Goal: Task Accomplishment & Management: Manage account settings

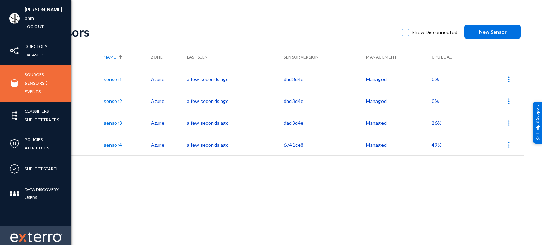
click at [39, 238] on img at bounding box center [36, 237] width 52 height 11
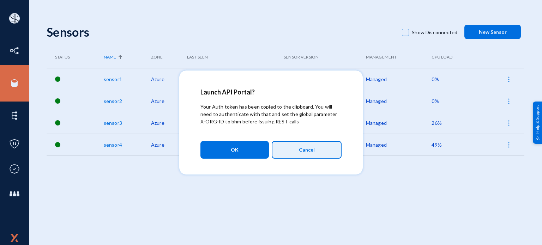
click at [298, 149] on button "Cancel" at bounding box center [307, 150] width 70 height 18
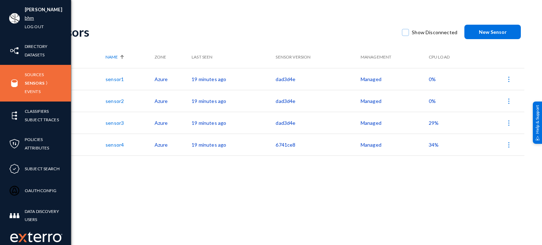
click at [27, 17] on link "bhm" at bounding box center [29, 18] width 9 height 8
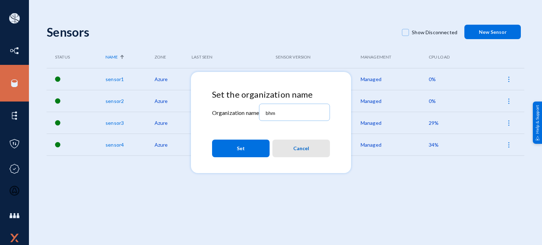
click at [290, 145] on button "Cancel" at bounding box center [302, 149] width 58 height 18
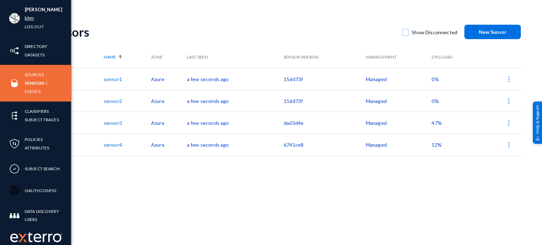
click at [28, 21] on link "bhm" at bounding box center [29, 18] width 9 height 8
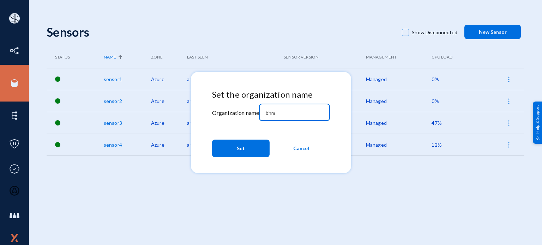
click at [305, 112] on input "bhm" at bounding box center [296, 113] width 61 height 6
type input "aera"
click at [253, 156] on button "Set" at bounding box center [241, 149] width 58 height 18
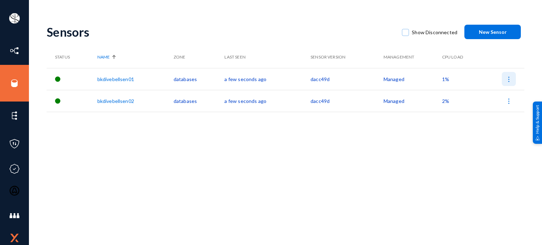
click at [509, 77] on img at bounding box center [509, 79] width 7 height 7
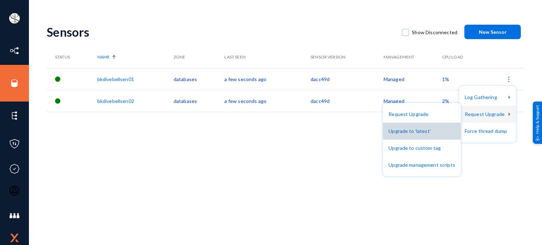
click at [429, 131] on button "Upgrade to 'latest'" at bounding box center [422, 131] width 78 height 17
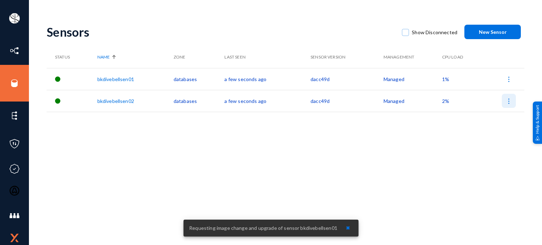
click at [507, 104] on img at bounding box center [509, 101] width 7 height 7
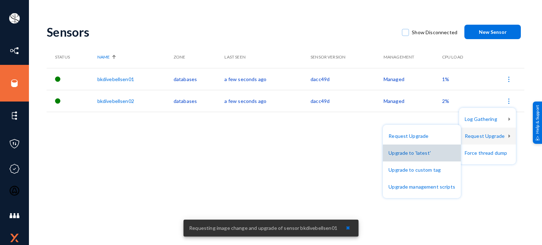
click at [434, 154] on button "Upgrade to 'latest'" at bounding box center [422, 153] width 78 height 17
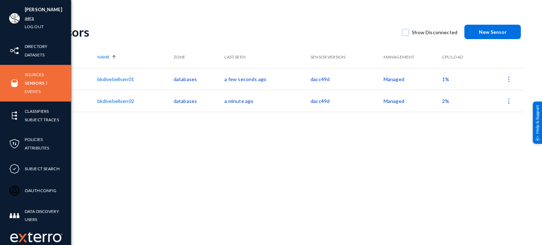
click at [27, 21] on link "aera" at bounding box center [30, 18] width 10 height 8
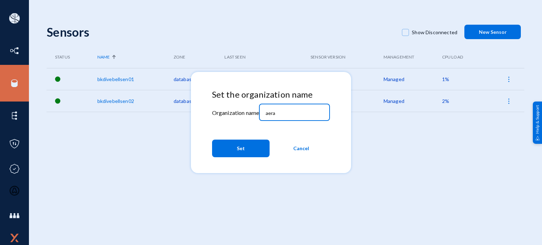
click at [282, 111] on input "aera" at bounding box center [296, 113] width 61 height 6
paste input "birdzi"
type input "birdzi"
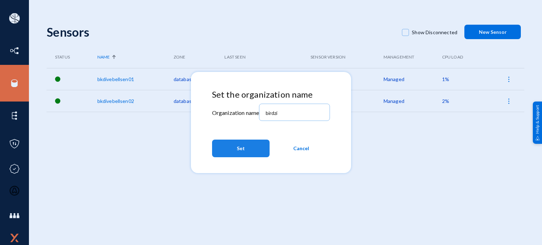
click at [257, 152] on button "Set" at bounding box center [241, 149] width 58 height 18
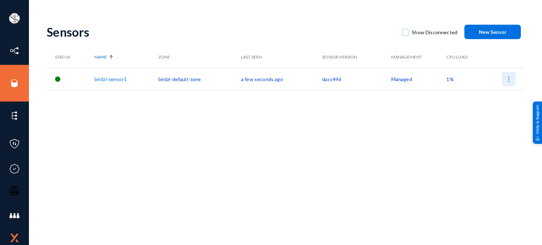
click at [511, 78] on img at bounding box center [509, 79] width 7 height 7
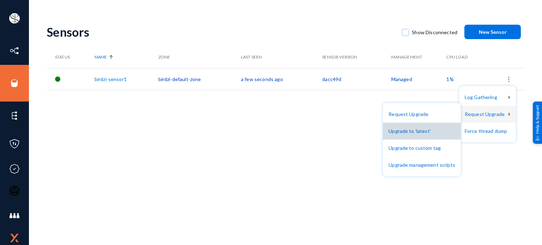
click at [429, 127] on button "Upgrade to 'latest'" at bounding box center [422, 131] width 78 height 17
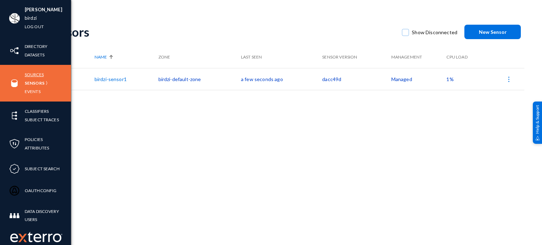
click at [33, 72] on link "Sources" at bounding box center [34, 75] width 19 height 8
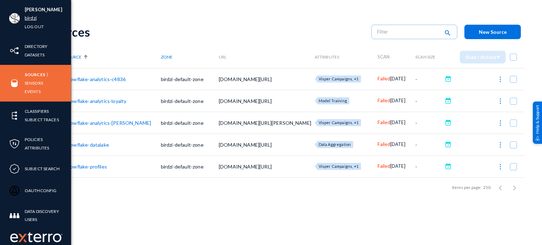
click at [31, 16] on link "birdzi" at bounding box center [31, 18] width 12 height 8
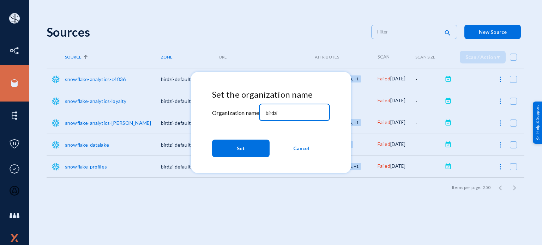
click at [297, 116] on input "birdzi" at bounding box center [296, 113] width 61 height 6
type input "aera"
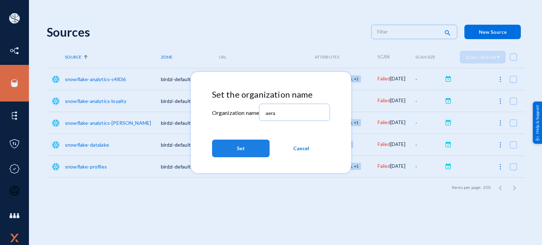
click at [252, 150] on button "Set" at bounding box center [241, 149] width 58 height 18
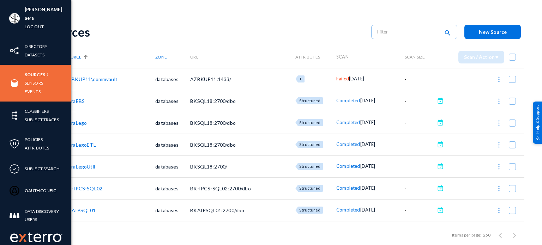
click at [34, 82] on link "Sensors" at bounding box center [34, 83] width 18 height 8
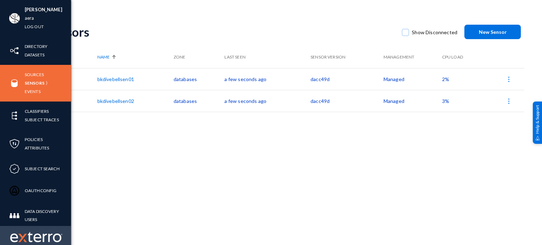
click at [22, 233] on img at bounding box center [36, 237] width 52 height 11
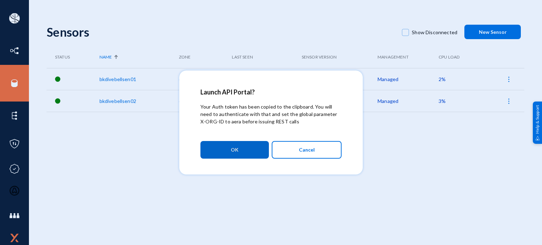
click at [321, 152] on button "Cancel" at bounding box center [307, 150] width 70 height 18
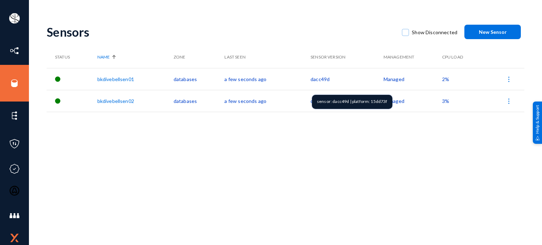
click at [380, 100] on div "sensor: dacc49d | platform: 15dd73f" at bounding box center [352, 102] width 81 height 14
copy div "15dd73f"
click at [375, 103] on div "sensor: dacc49d | platform: 15dd73f" at bounding box center [352, 102] width 81 height 14
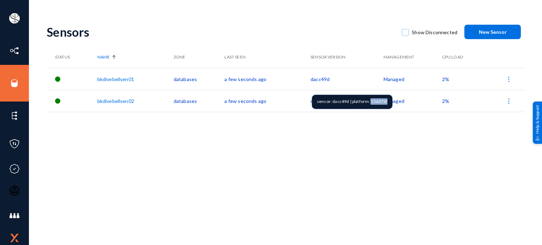
copy div "15dd73f"
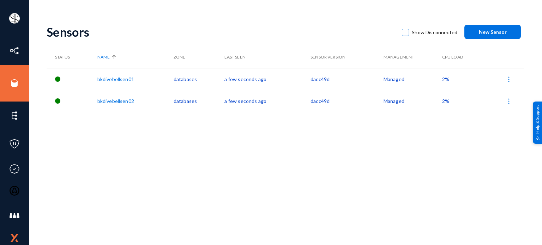
click at [507, 76] on img at bounding box center [509, 79] width 7 height 7
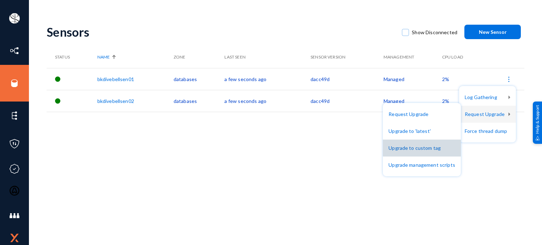
click at [428, 145] on button "Upgrade to custom tag" at bounding box center [422, 148] width 78 height 17
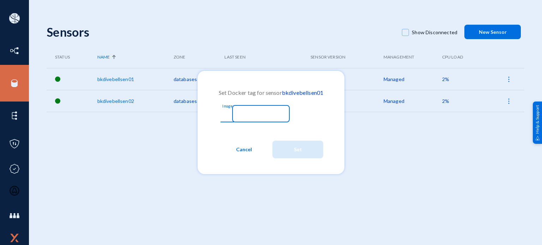
click at [278, 115] on input "Image" at bounding box center [255, 115] width 61 height 6
paste input "15dd73f"
type input "15dd73f"
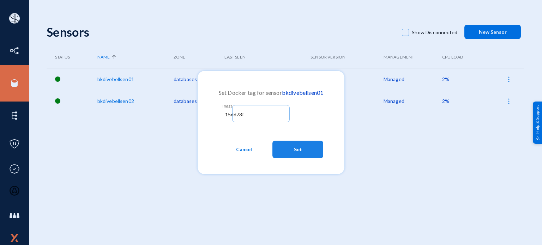
click at [285, 153] on button "Set" at bounding box center [298, 150] width 51 height 18
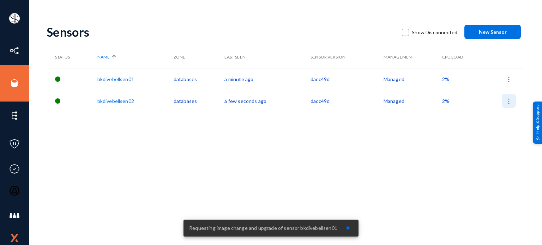
click at [509, 105] on button at bounding box center [509, 101] width 14 height 14
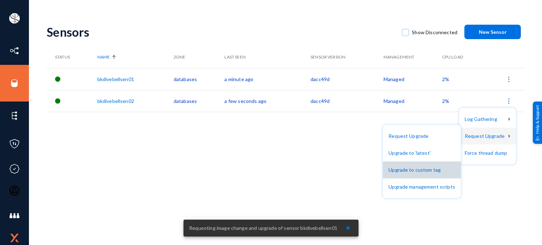
click at [437, 170] on button "Upgrade to custom tag" at bounding box center [422, 170] width 78 height 17
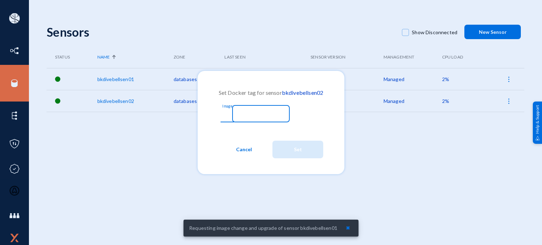
click at [274, 113] on input "Image" at bounding box center [255, 115] width 61 height 6
paste input "15dd73f"
type input "15dd73f"
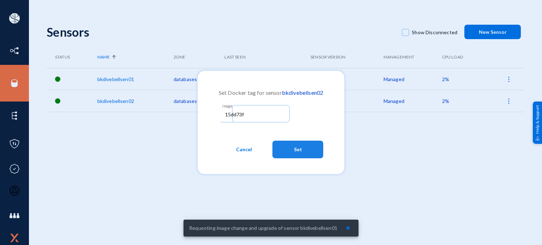
click at [287, 151] on button "Set" at bounding box center [298, 150] width 51 height 18
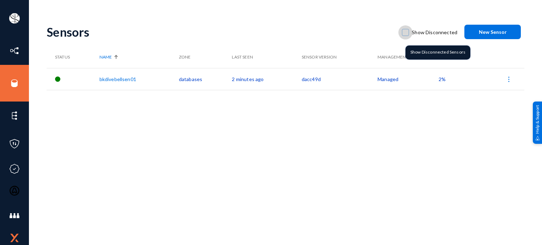
click at [409, 30] on span at bounding box center [405, 32] width 7 height 7
click at [406, 36] on input "Show Disconnected" at bounding box center [405, 36] width 1 height 1
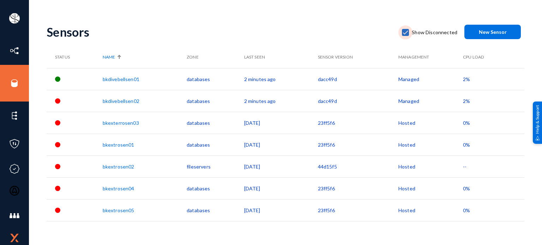
click at [406, 33] on span at bounding box center [405, 32] width 7 height 7
click at [406, 36] on input "Show Disconnected" at bounding box center [405, 36] width 1 height 1
checkbox input "false"
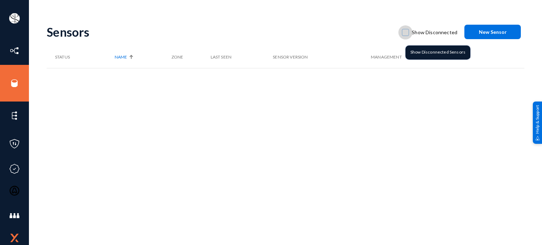
click at [409, 34] on span at bounding box center [405, 32] width 7 height 7
click at [406, 36] on input "Show Disconnected" at bounding box center [405, 36] width 1 height 1
checkbox input "true"
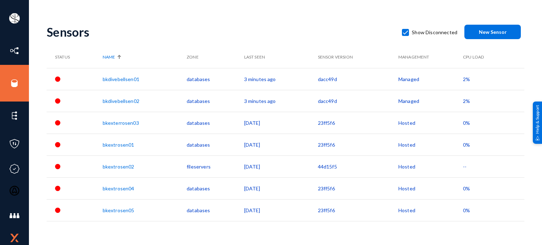
click at [120, 26] on div "Sensors" at bounding box center [221, 32] width 349 height 14
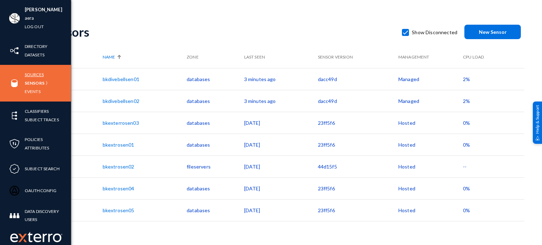
click at [38, 75] on link "Sources" at bounding box center [34, 75] width 19 height 8
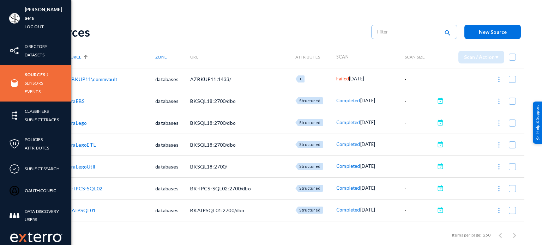
click at [30, 84] on link "Sensors" at bounding box center [34, 83] width 18 height 8
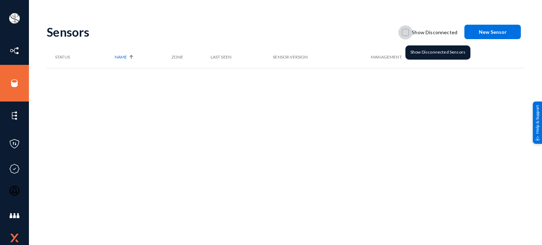
click at [408, 29] on span at bounding box center [405, 32] width 7 height 7
click at [406, 36] on input "Show Disconnected" at bounding box center [405, 36] width 1 height 1
click at [408, 29] on span at bounding box center [405, 32] width 7 height 7
click at [406, 36] on input "Show Disconnected" at bounding box center [405, 36] width 1 height 1
checkbox input "false"
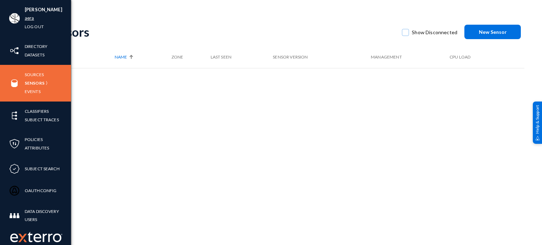
click at [31, 18] on link "aera" at bounding box center [30, 18] width 10 height 8
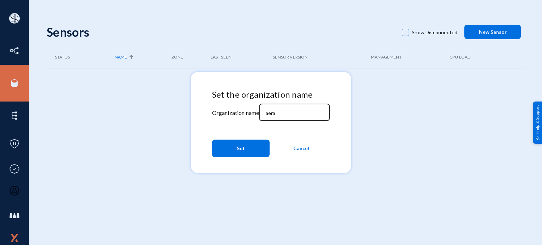
click at [291, 115] on input "aera" at bounding box center [296, 113] width 61 height 6
type input "pra"
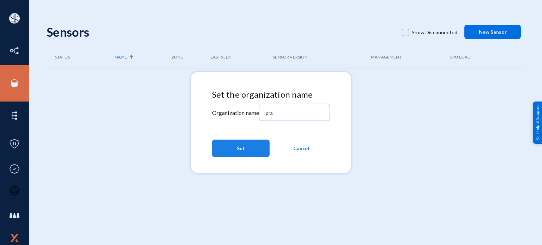
click at [240, 153] on span "Set" at bounding box center [241, 148] width 8 height 13
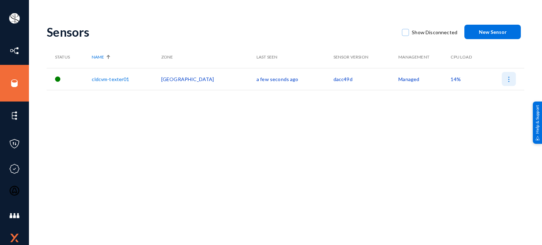
click at [509, 83] on button at bounding box center [509, 79] width 14 height 14
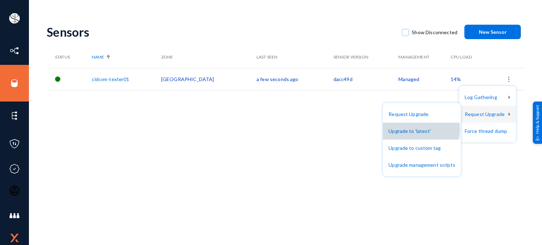
click at [417, 129] on button "Upgrade to 'latest'" at bounding box center [422, 131] width 78 height 17
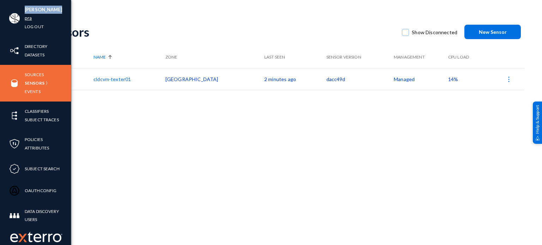
drag, startPoint x: 25, startPoint y: 13, endPoint x: 26, endPoint y: 18, distance: 4.6
click at [26, 18] on ul "[PERSON_NAME] pra Log out" at bounding box center [43, 18] width 37 height 25
click at [26, 18] on link "pra" at bounding box center [28, 18] width 7 height 8
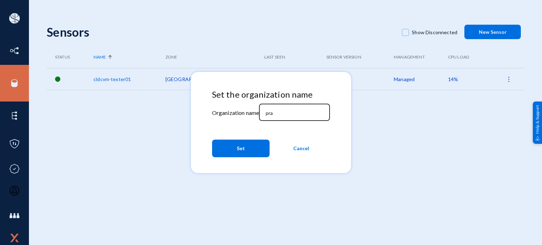
click at [285, 114] on input "pra" at bounding box center [296, 113] width 61 height 6
type input "bhm"
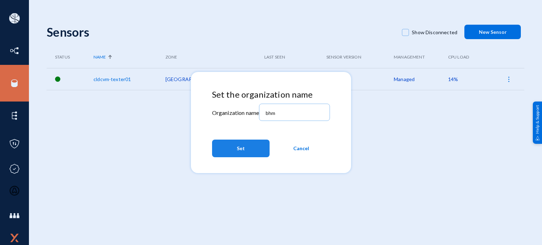
click at [251, 149] on button "Set" at bounding box center [241, 149] width 58 height 18
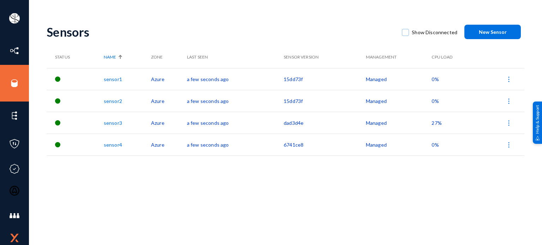
click at [436, 80] on span "0%" at bounding box center [435, 79] width 7 height 6
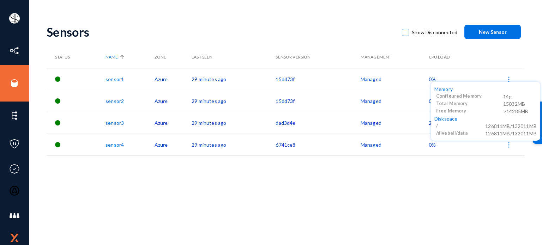
click at [427, 100] on div at bounding box center [271, 122] width 542 height 245
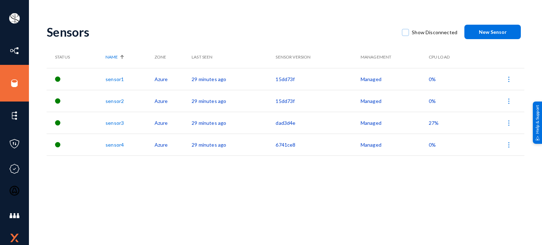
click at [430, 101] on span "0%" at bounding box center [432, 101] width 7 height 6
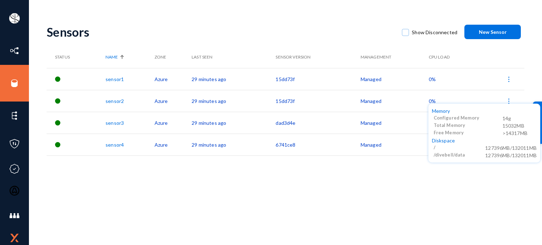
click at [395, 188] on div at bounding box center [271, 122] width 542 height 245
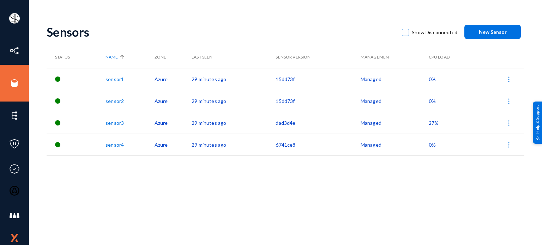
click at [434, 128] on td "27%" at bounding box center [452, 123] width 46 height 22
click at [436, 122] on span "27%" at bounding box center [434, 123] width 10 height 6
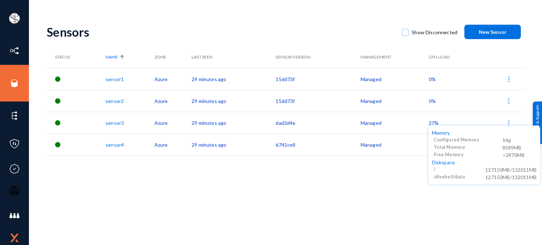
click at [72, 174] on div at bounding box center [271, 122] width 542 height 245
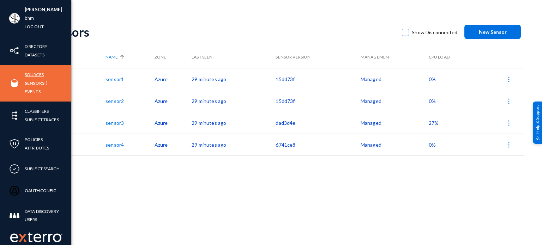
click at [33, 76] on link "Sources" at bounding box center [34, 75] width 19 height 8
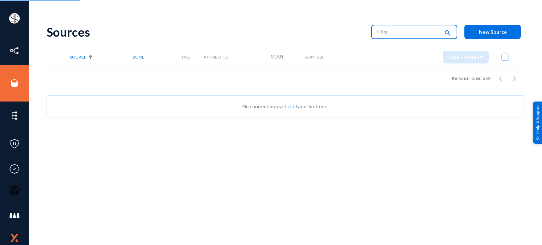
click at [396, 35] on input "text" at bounding box center [409, 31] width 62 height 11
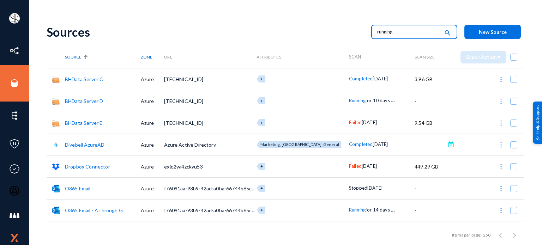
type input "running"
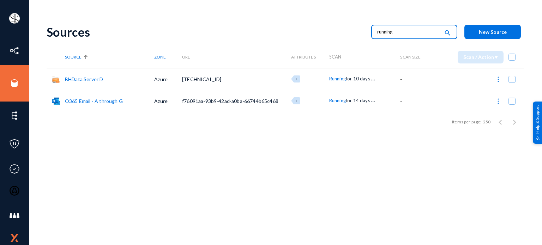
click at [204, 102] on span "f76091aa-93b9-42ad-a0ba-66744b65c468" at bounding box center [230, 101] width 96 height 6
click at [311, 193] on div "Sources running search New Source Source Zone URL Attributes Scan Scan Size Sca…" at bounding box center [286, 124] width 478 height 212
